Goal: Transaction & Acquisition: Purchase product/service

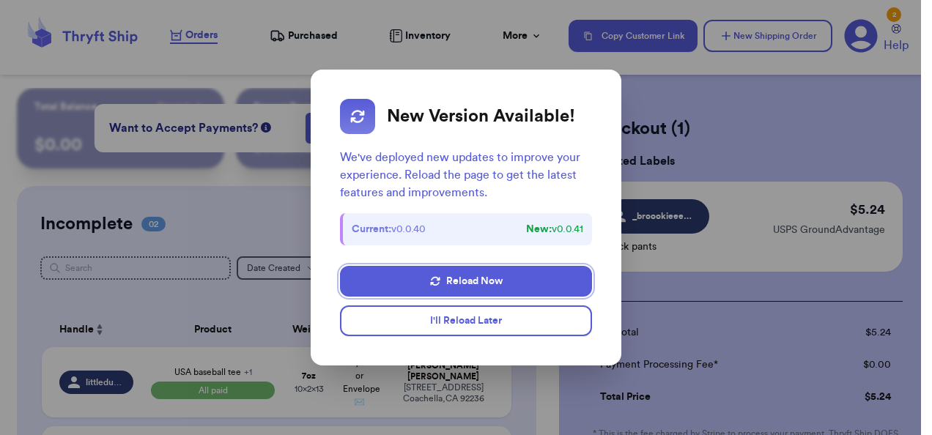
scroll to position [234, 0]
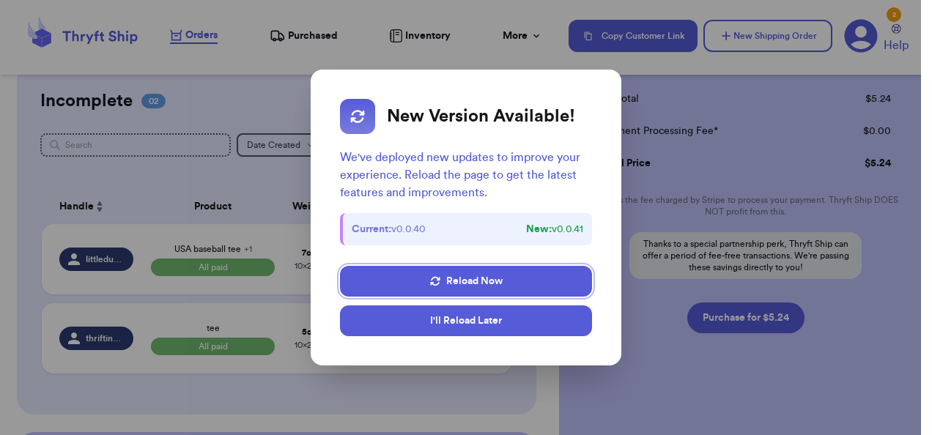
click at [461, 313] on button "I'll Reload Later" at bounding box center [466, 321] width 252 height 31
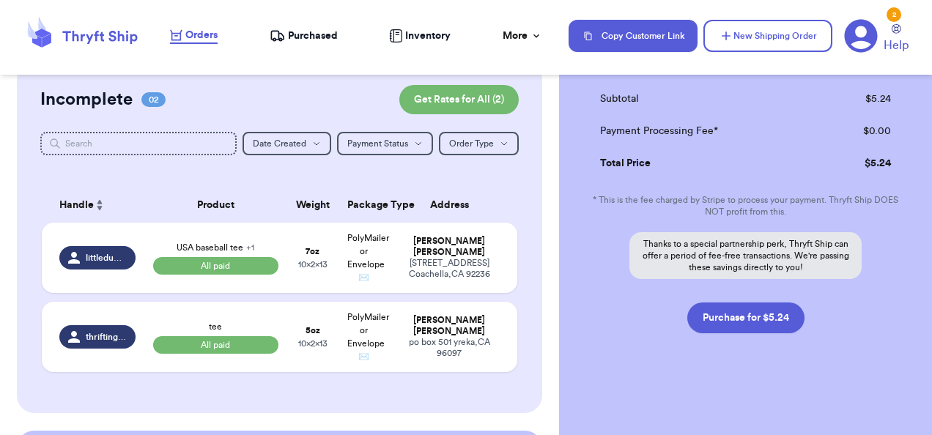
scroll to position [147, 0]
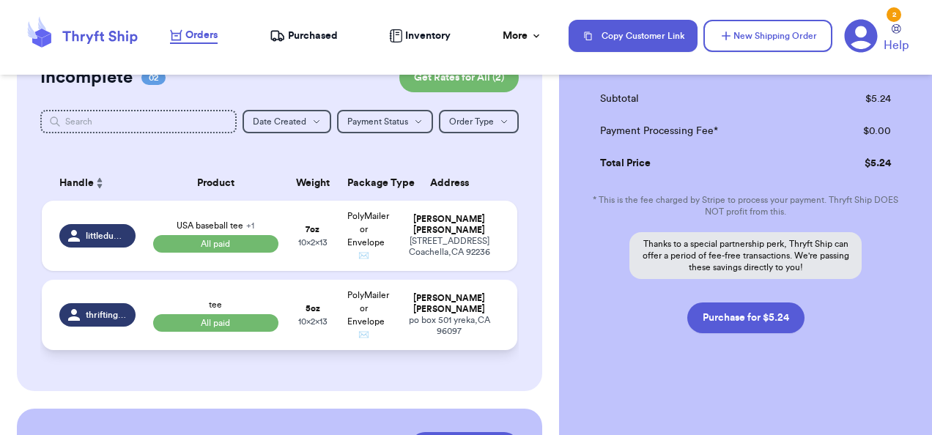
click at [418, 321] on div "po box [STREET_ADDRESS]" at bounding box center [450, 326] width 102 height 22
select select "paid"
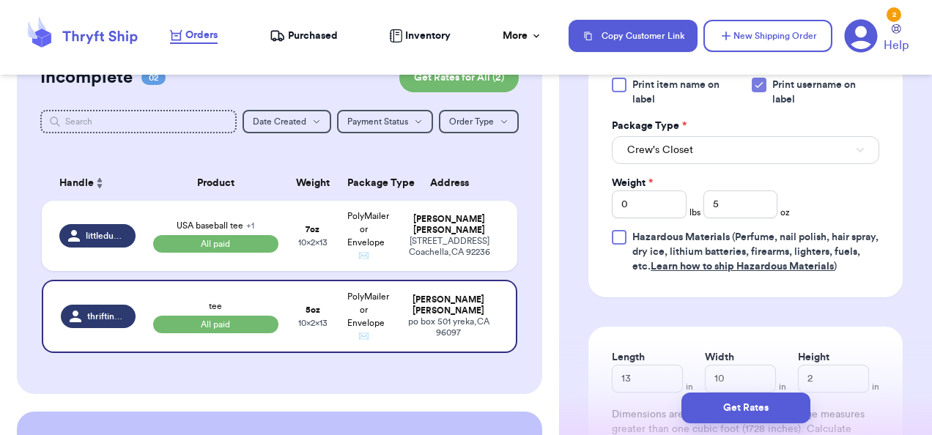
scroll to position [940, 0]
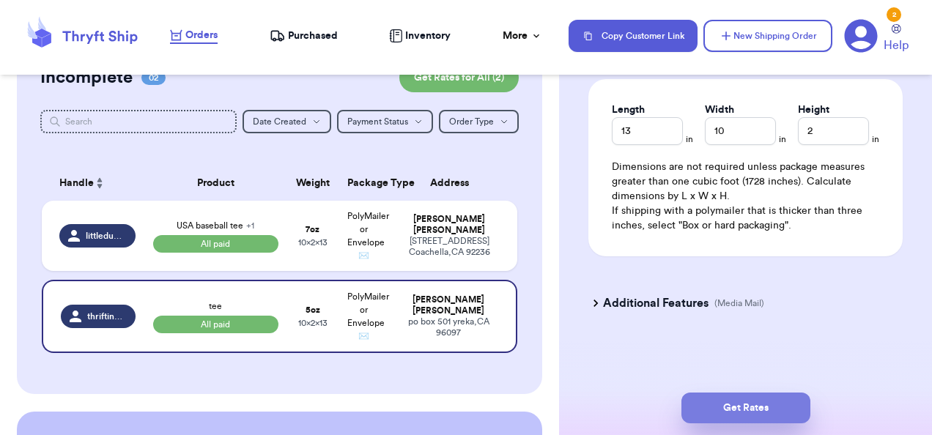
click at [750, 415] on button "Get Rates" at bounding box center [746, 408] width 129 height 31
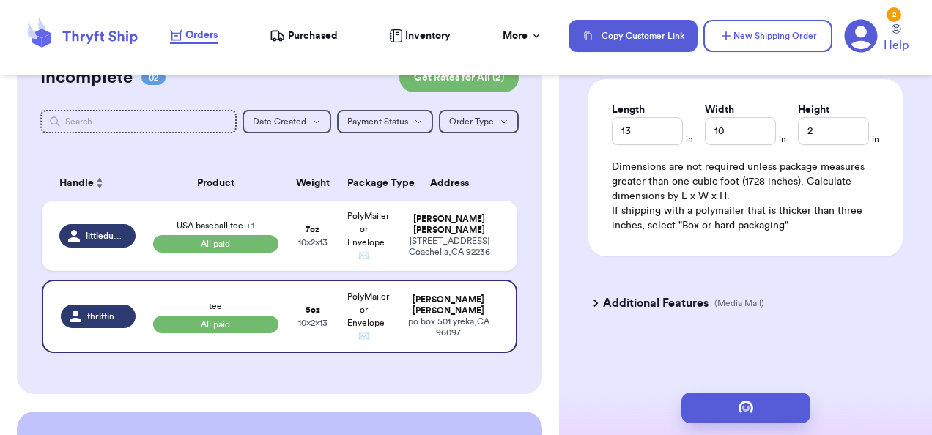
scroll to position [0, 0]
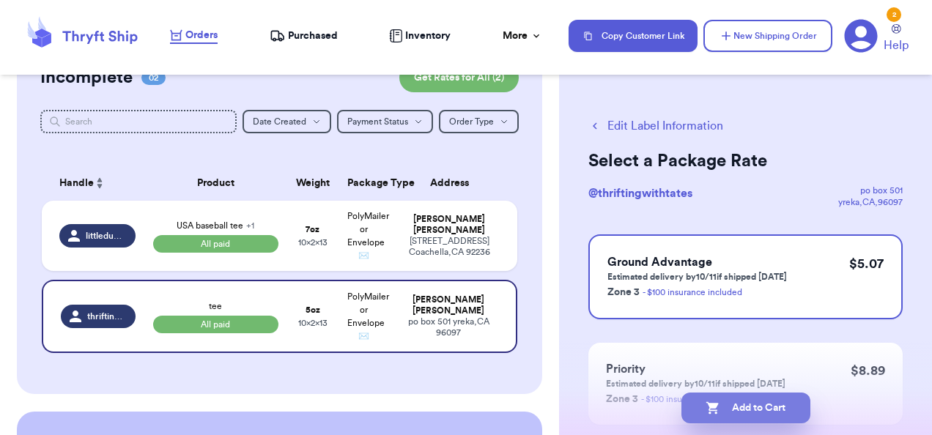
click at [720, 415] on button "Add to Cart" at bounding box center [746, 408] width 129 height 31
checkbox input "true"
select select "paid"
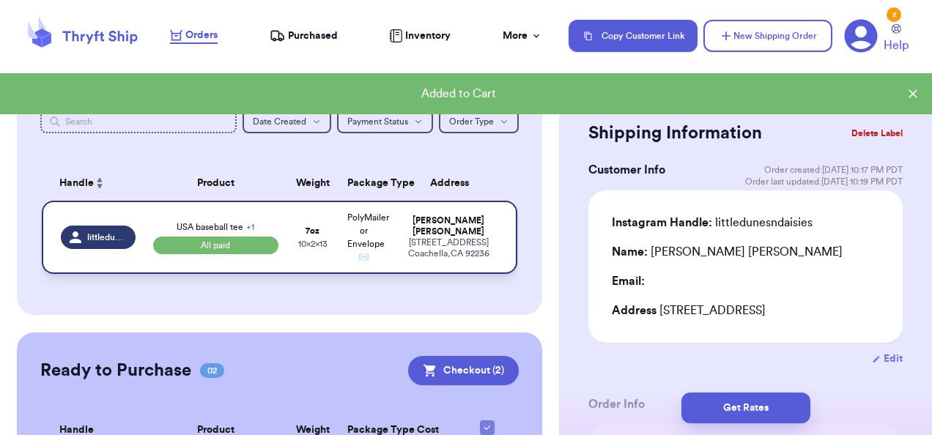
click at [462, 242] on div "[STREET_ADDRESS]" at bounding box center [449, 248] width 100 height 22
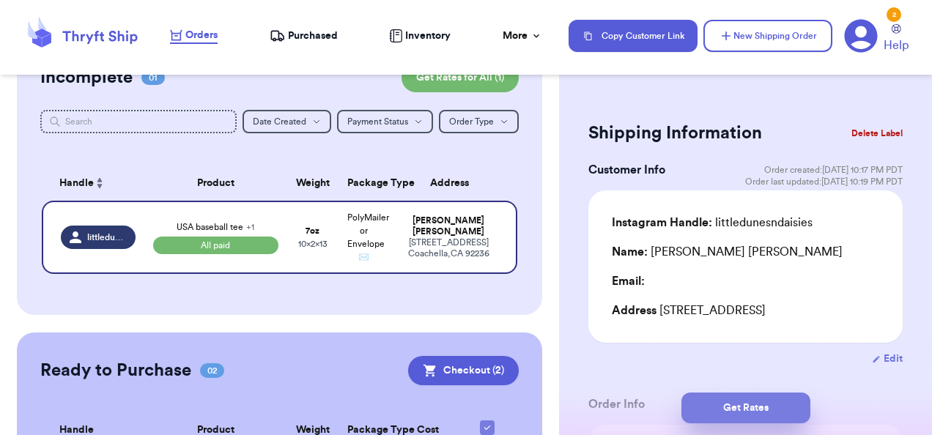
click at [755, 412] on button "Get Rates" at bounding box center [746, 408] width 129 height 31
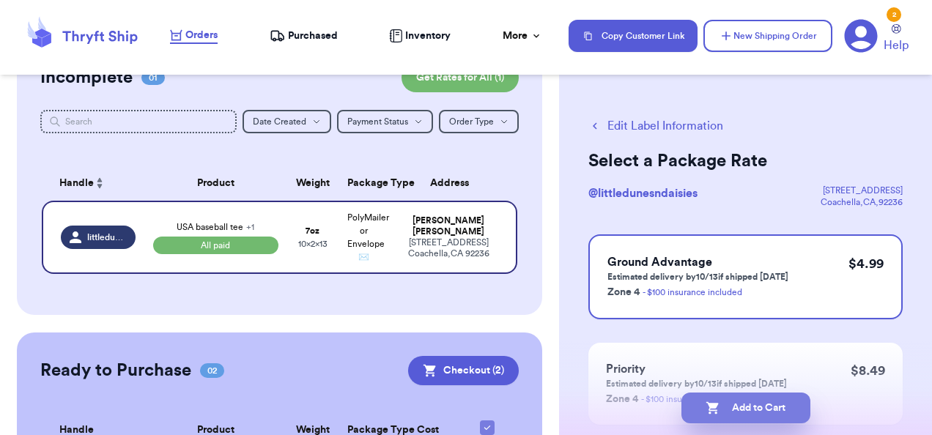
click at [731, 413] on button "Add to Cart" at bounding box center [746, 408] width 129 height 31
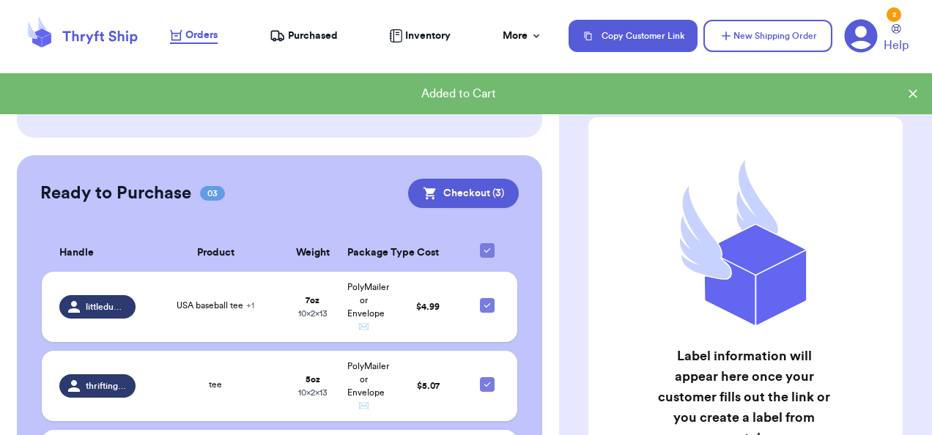
scroll to position [195, 0]
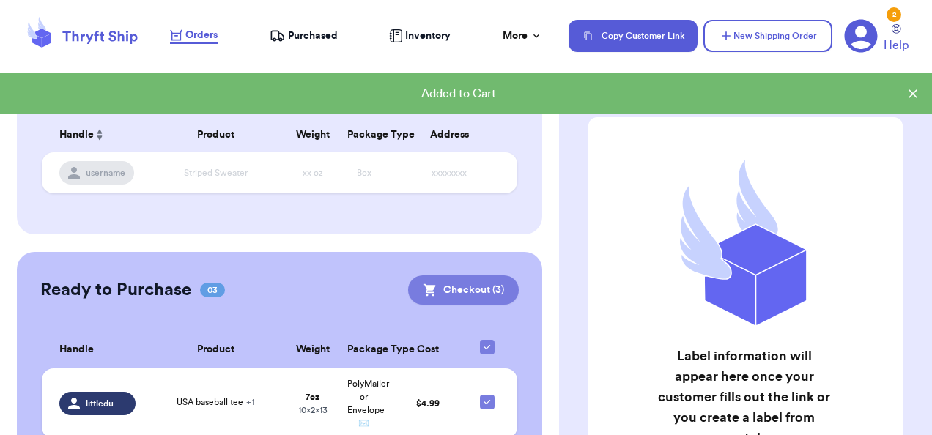
click at [459, 294] on button "Checkout ( 3 )" at bounding box center [463, 290] width 111 height 29
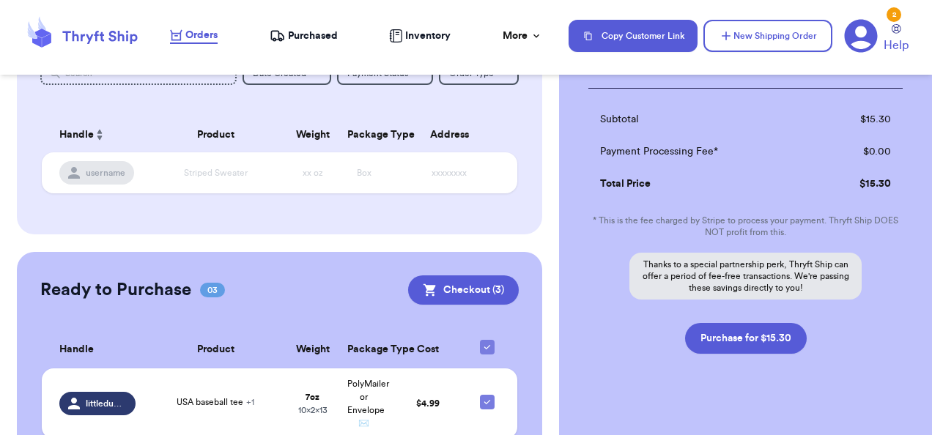
scroll to position [438, 0]
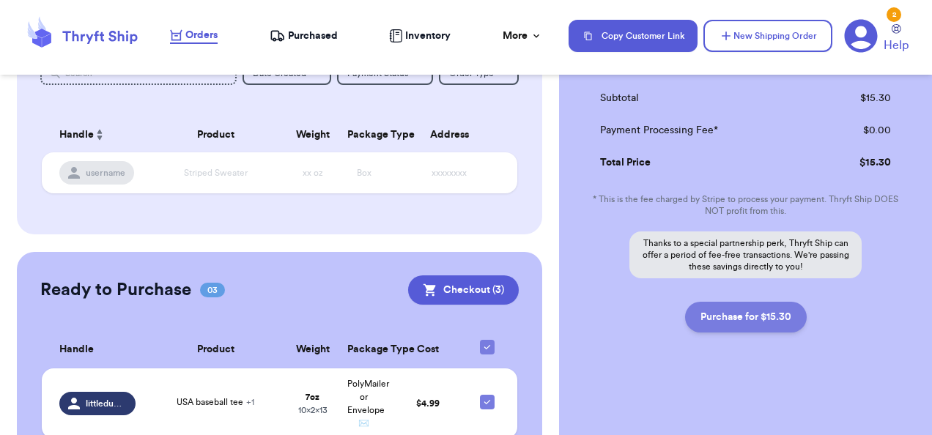
click at [775, 319] on button "Purchase for $15.30" at bounding box center [746, 317] width 122 height 31
checkbox input "false"
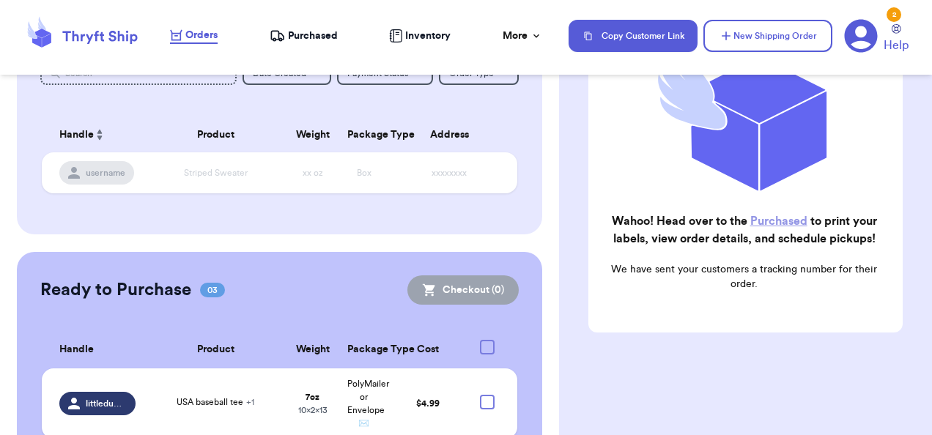
checkbox input "true"
